Goal: Navigation & Orientation: Go to known website

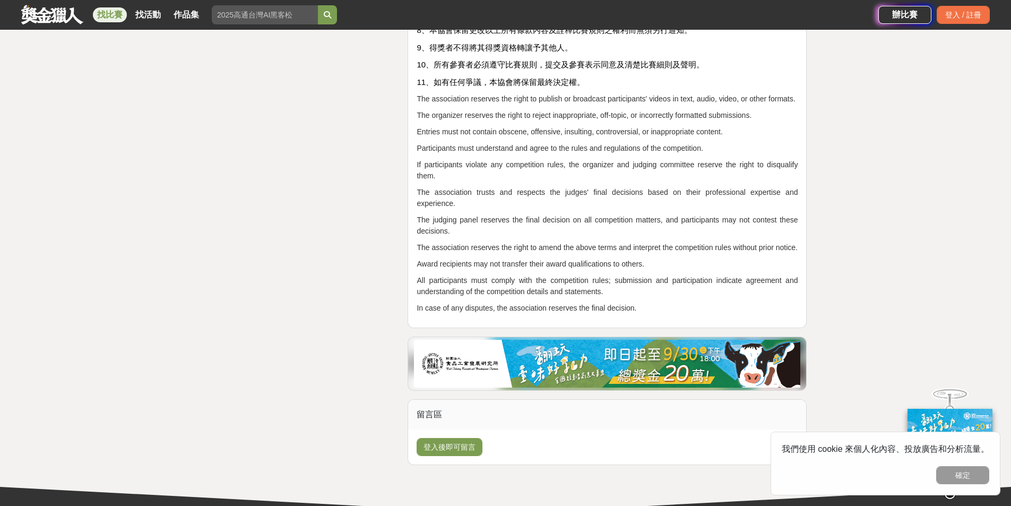
scroll to position [3194, 0]
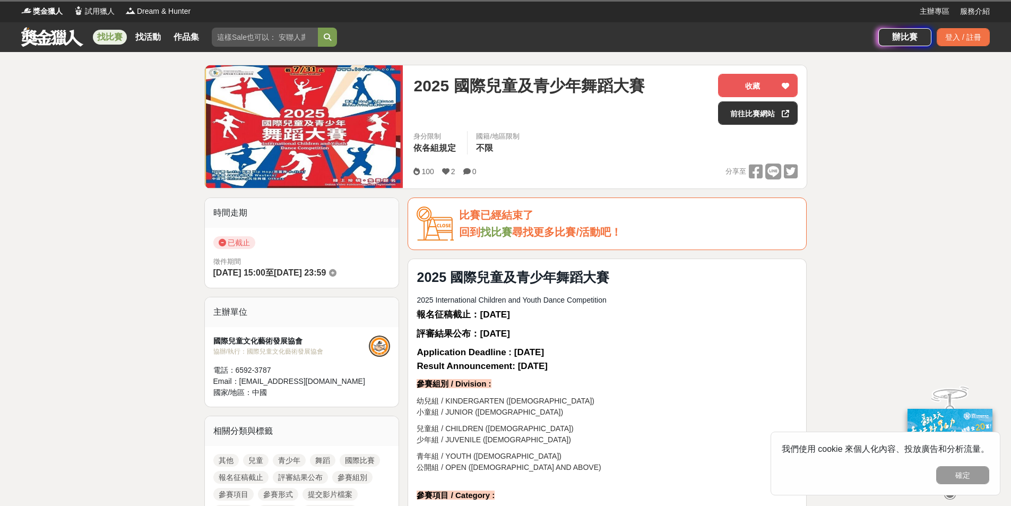
click at [289, 128] on img at bounding box center [304, 126] width 198 height 123
click at [283, 161] on img at bounding box center [304, 126] width 198 height 123
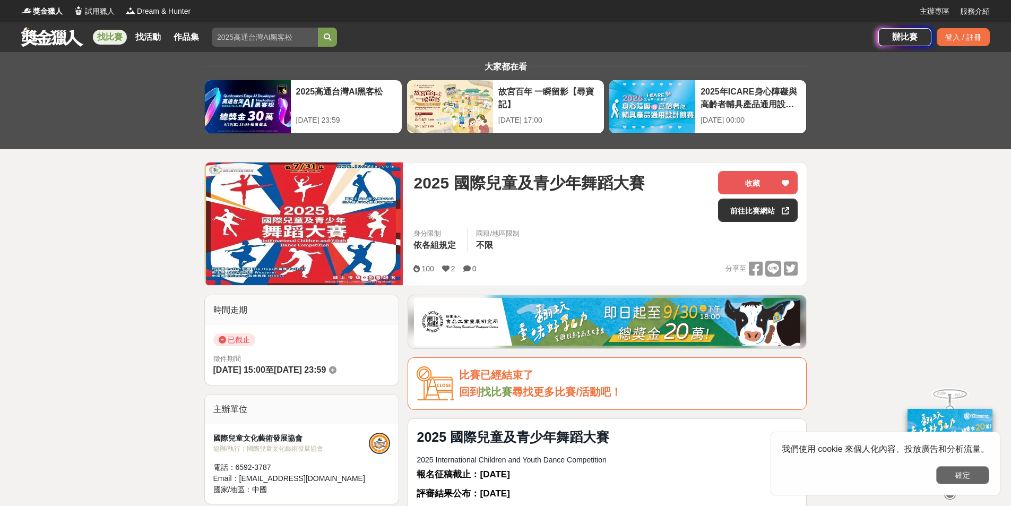
click at [974, 478] on button "確定" at bounding box center [962, 475] width 53 height 18
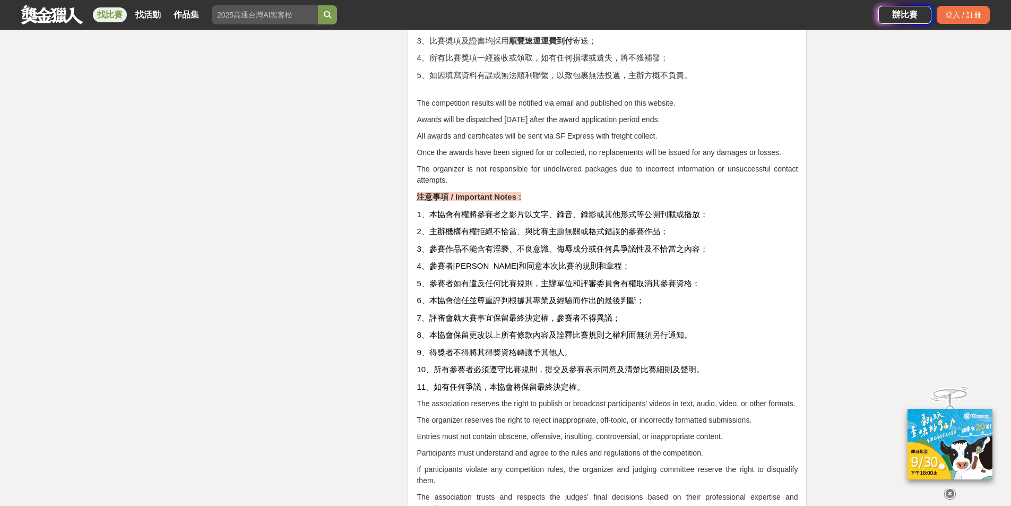
scroll to position [2610, 0]
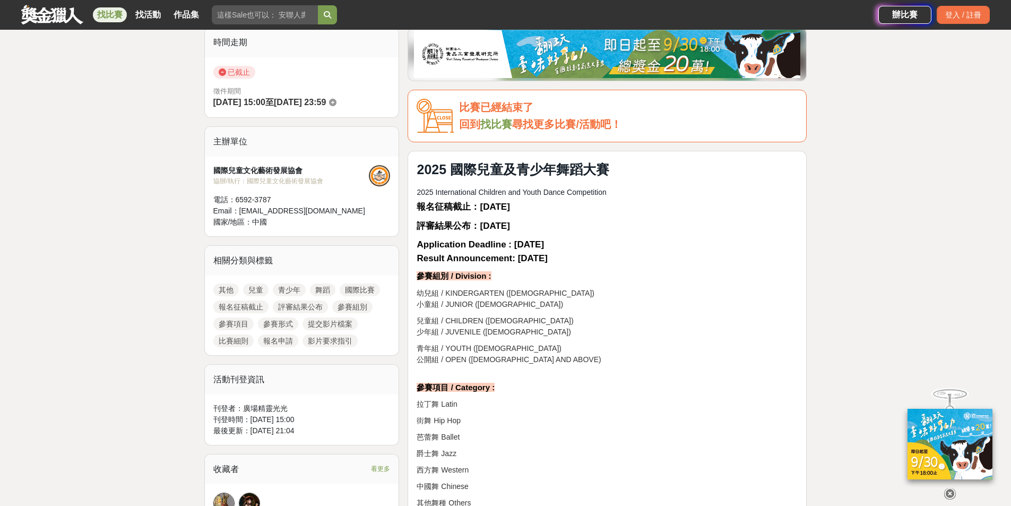
scroll to position [265, 0]
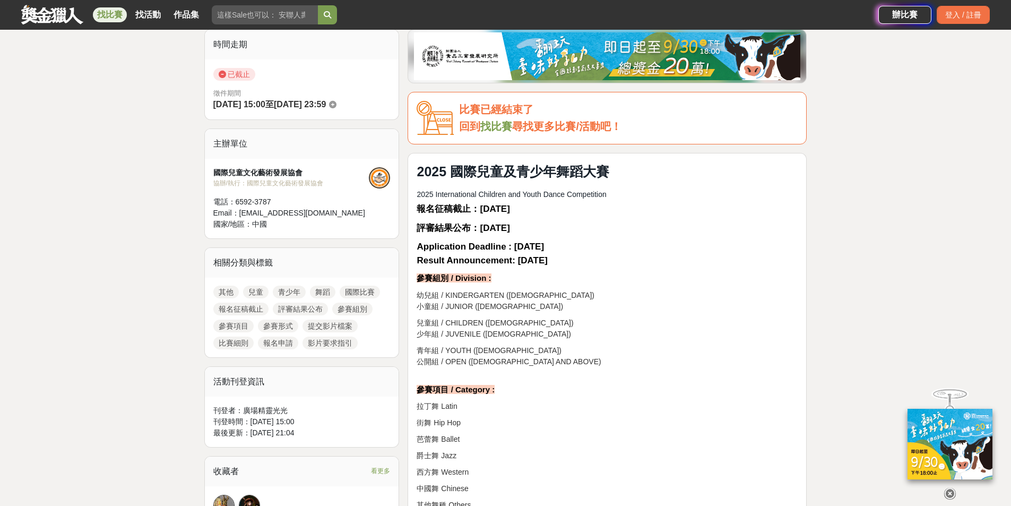
click at [257, 172] on div "國際兒童文化藝術發展協會" at bounding box center [291, 172] width 156 height 11
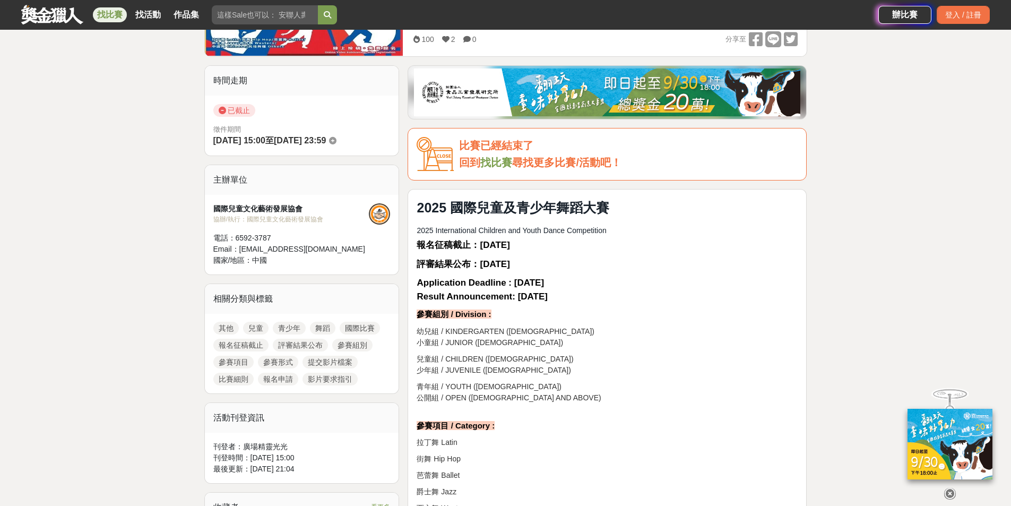
scroll to position [212, 0]
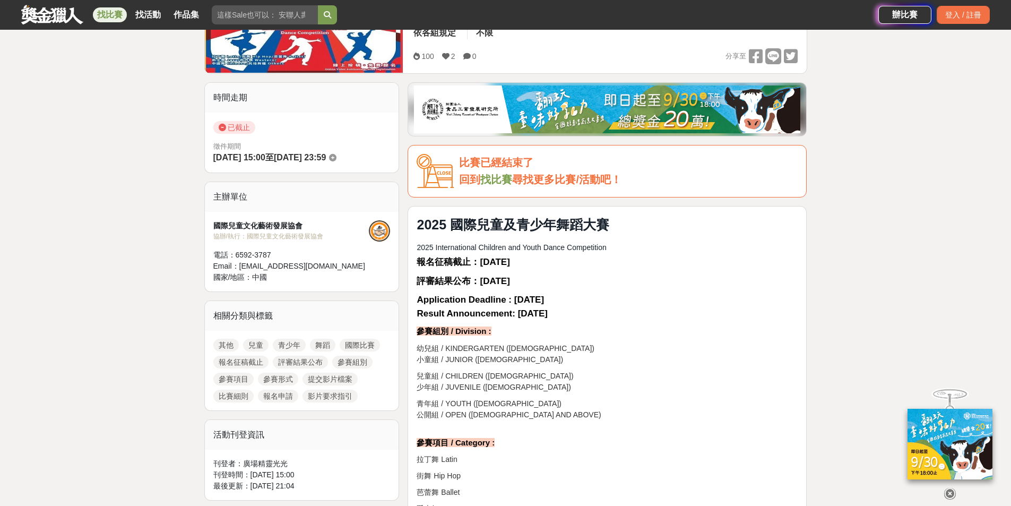
click at [376, 230] on div at bounding box center [379, 230] width 21 height 21
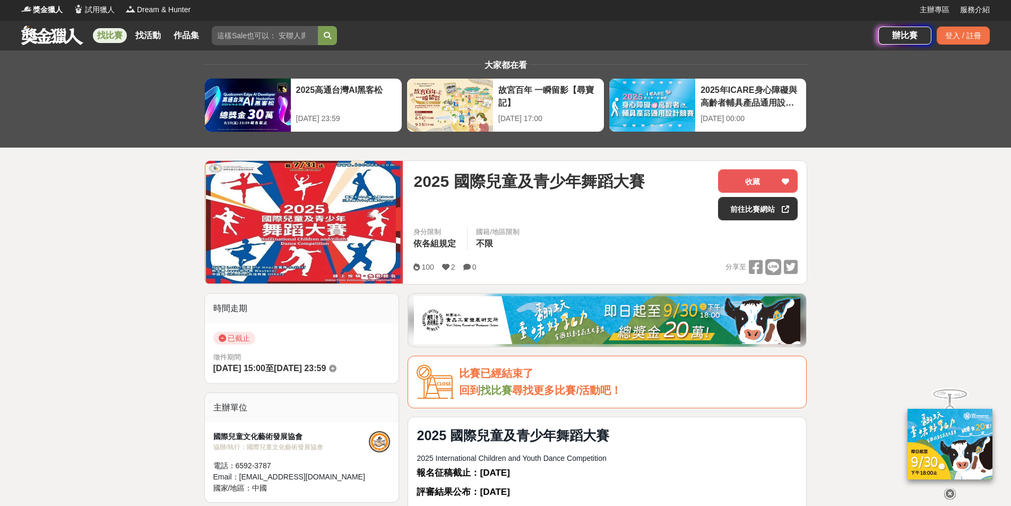
scroll to position [0, 0]
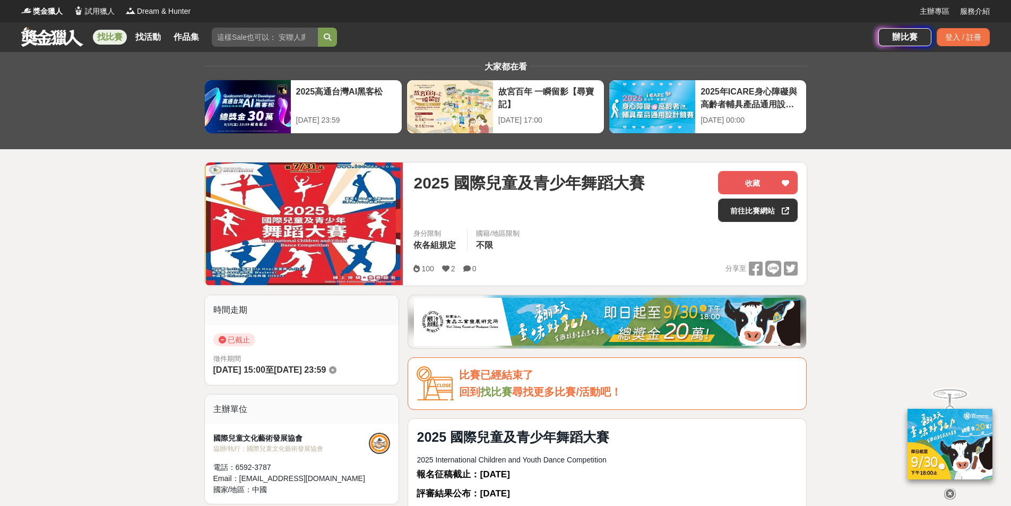
click at [521, 166] on div "2025 國際兒童及青少年舞蹈大賽 收藏 前往比賽網站 身分限制 依各組規定 國籍/地區限制 不限 100 2 0 分享至 收藏 前往比賽網站" at bounding box center [605, 223] width 401 height 123
click at [728, 213] on link "前往比賽網站" at bounding box center [758, 209] width 80 height 23
